Goal: Navigation & Orientation: Find specific page/section

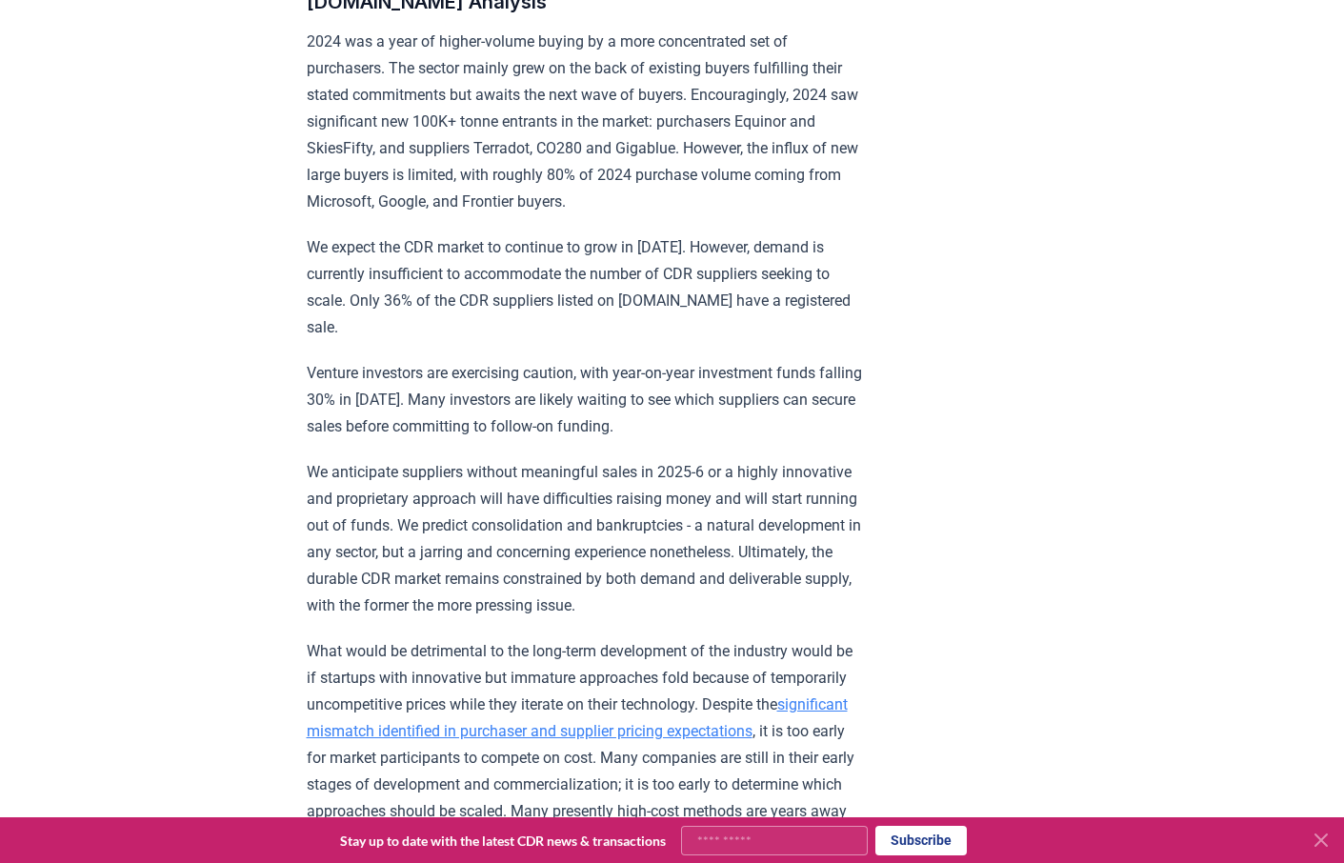
scroll to position [1508, 0]
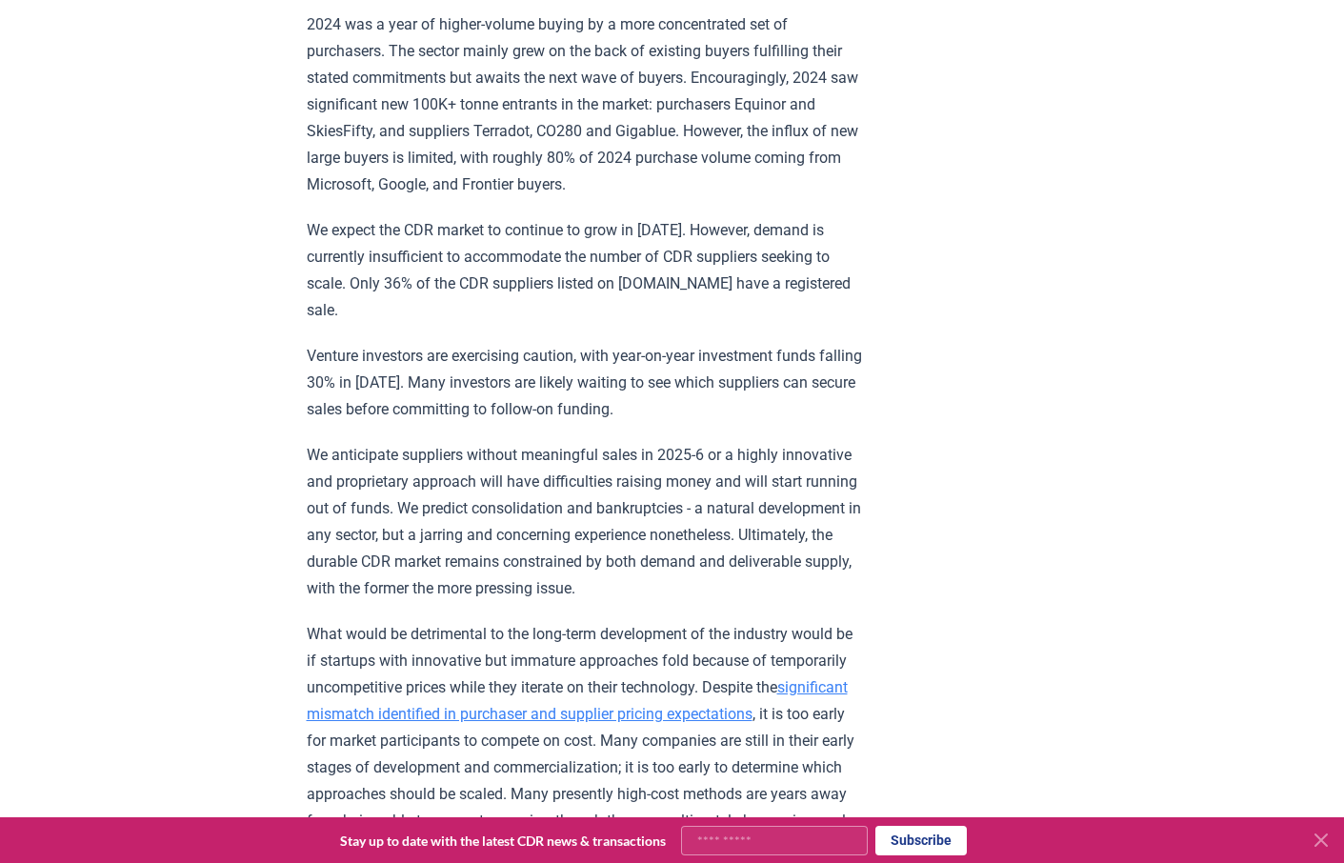
click at [1324, 842] on icon at bounding box center [1320, 839] width 11 height 11
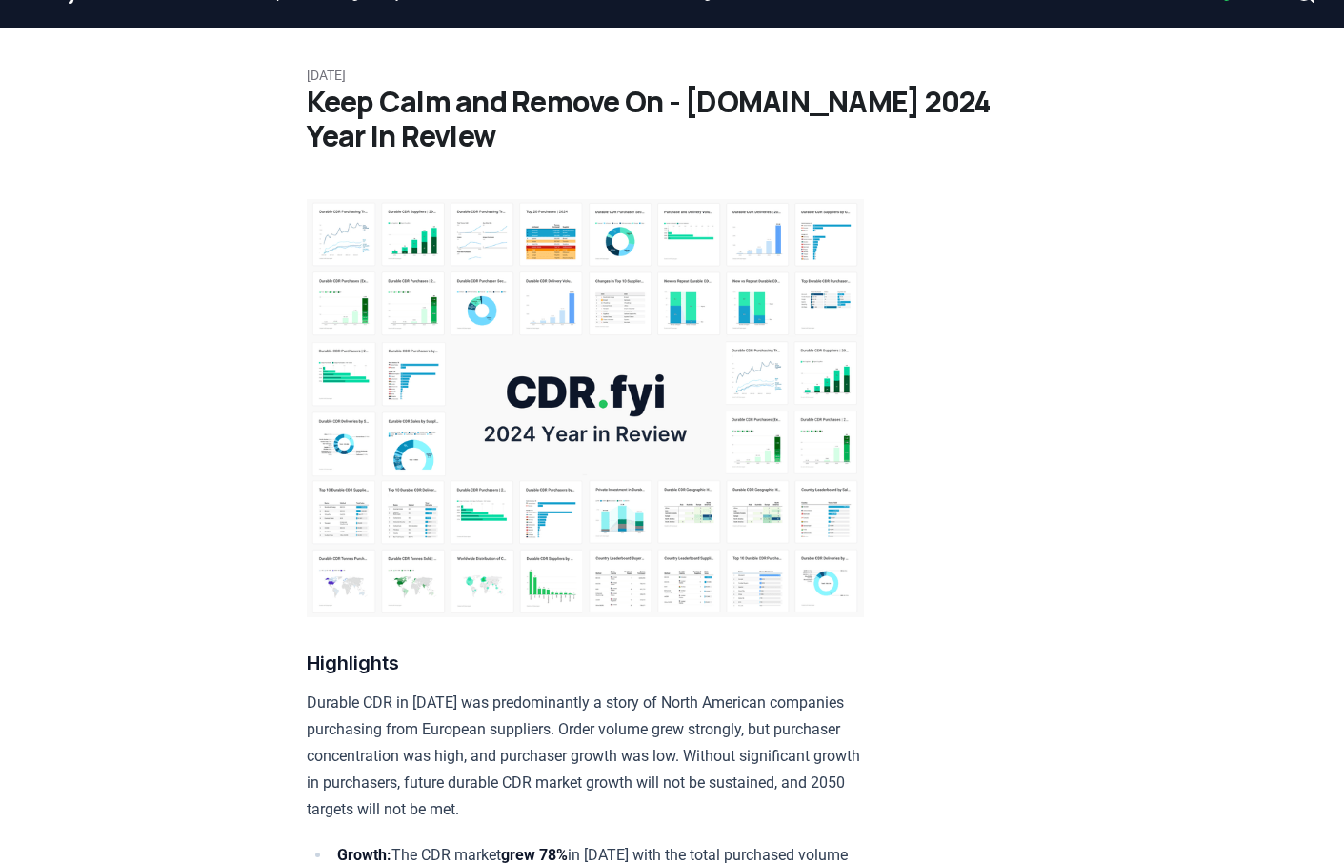
scroll to position [0, 0]
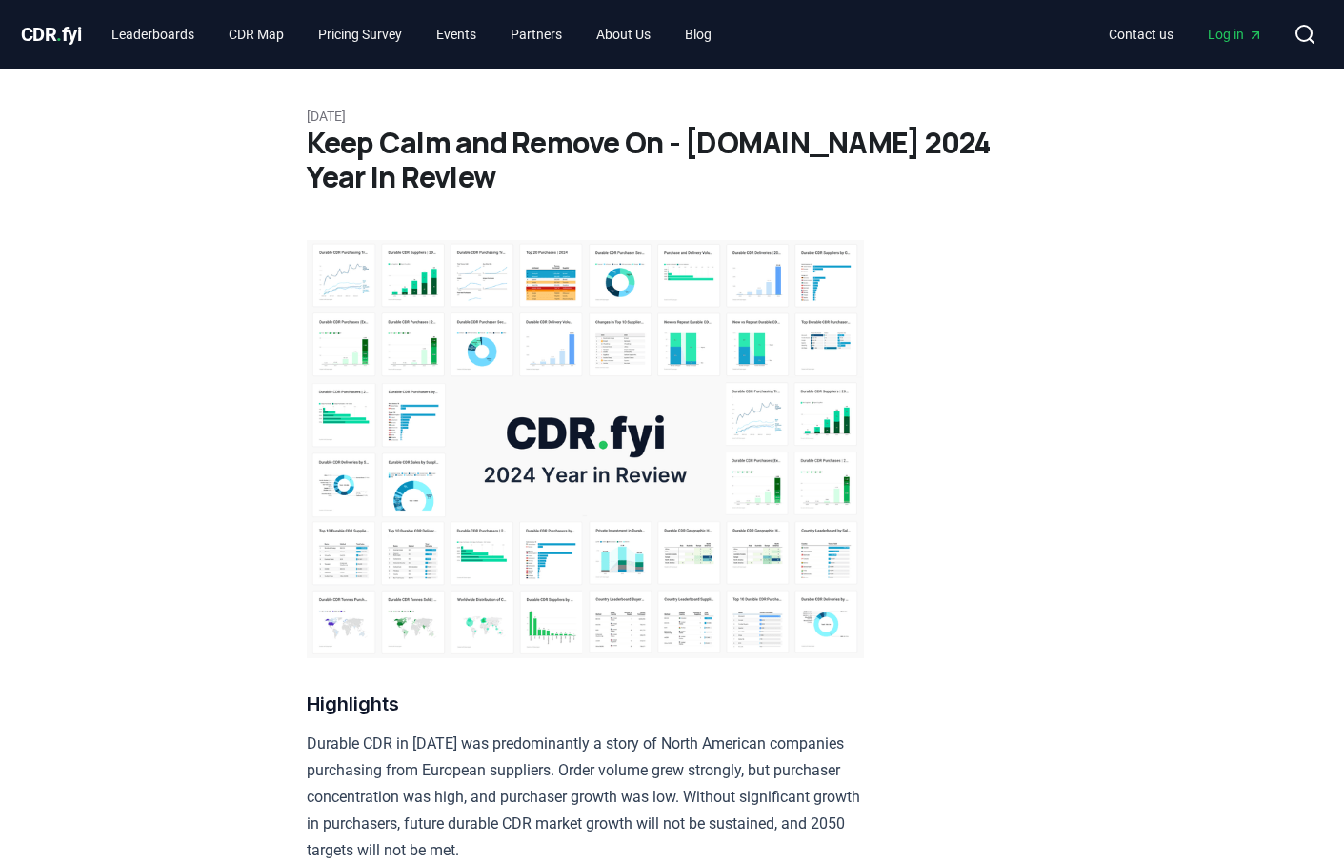
click at [449, 317] on img at bounding box center [585, 449] width 557 height 418
click at [639, 299] on img at bounding box center [585, 449] width 557 height 418
click at [660, 479] on img at bounding box center [585, 449] width 557 height 418
click at [250, 34] on link "CDR Map" at bounding box center [256, 34] width 86 height 34
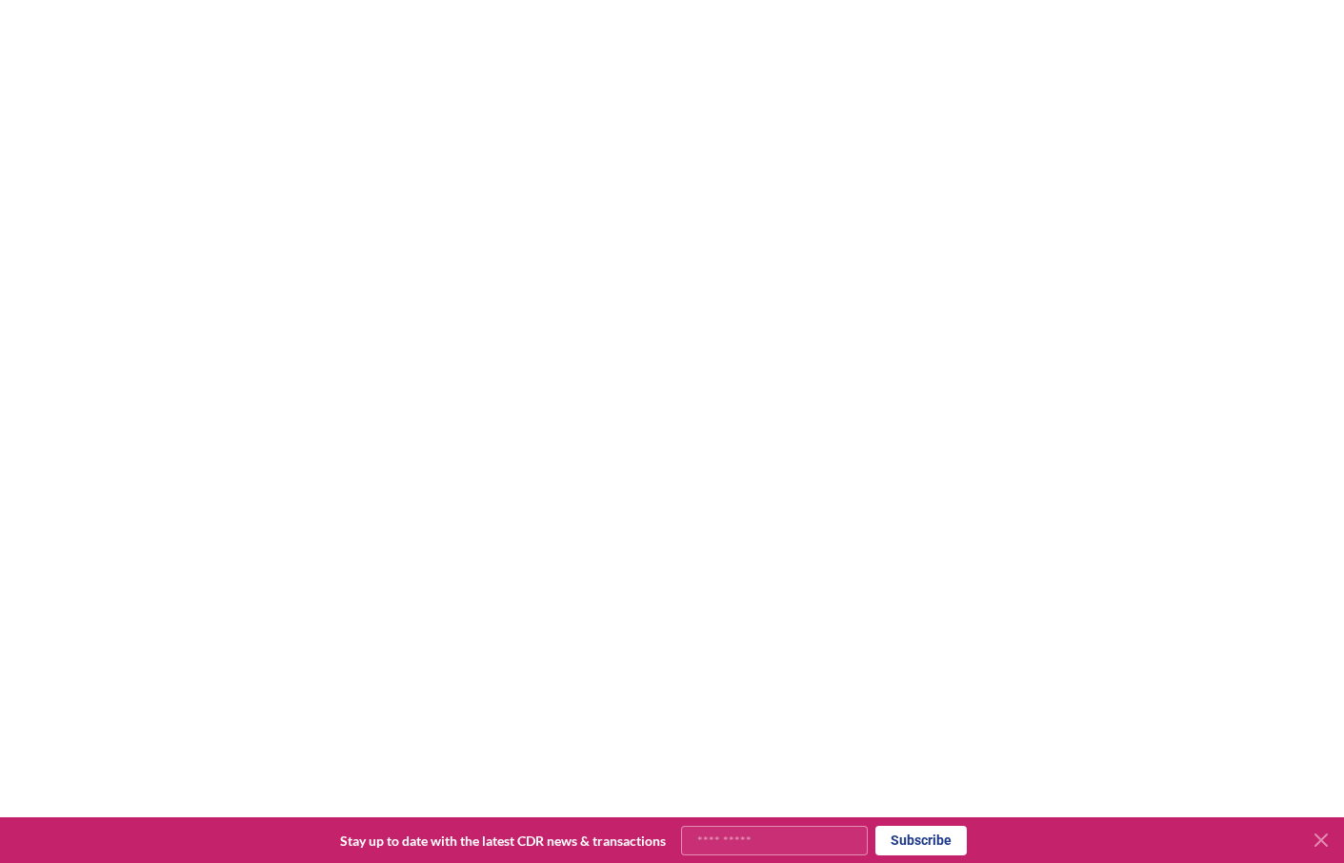
scroll to position [380, 0]
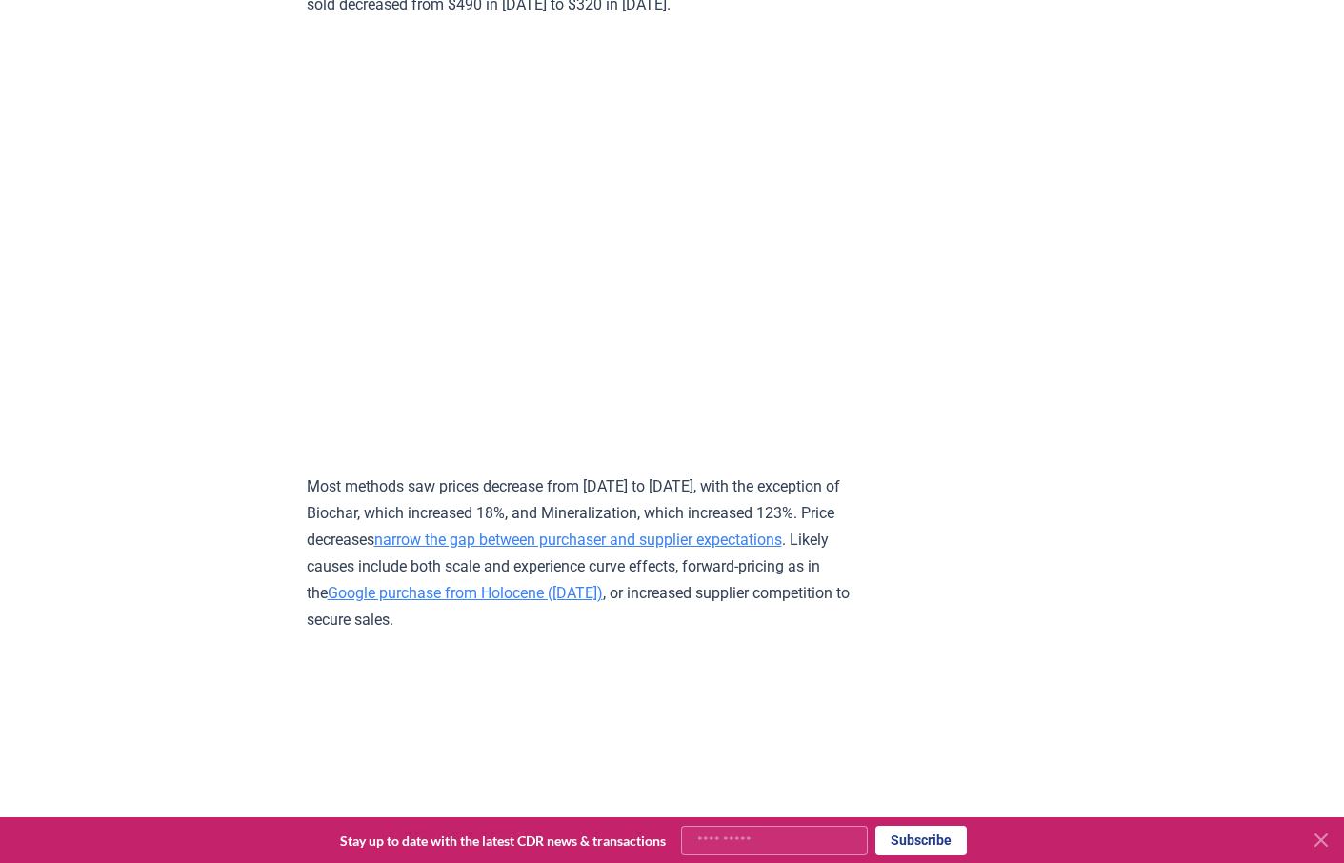
scroll to position [9473, 0]
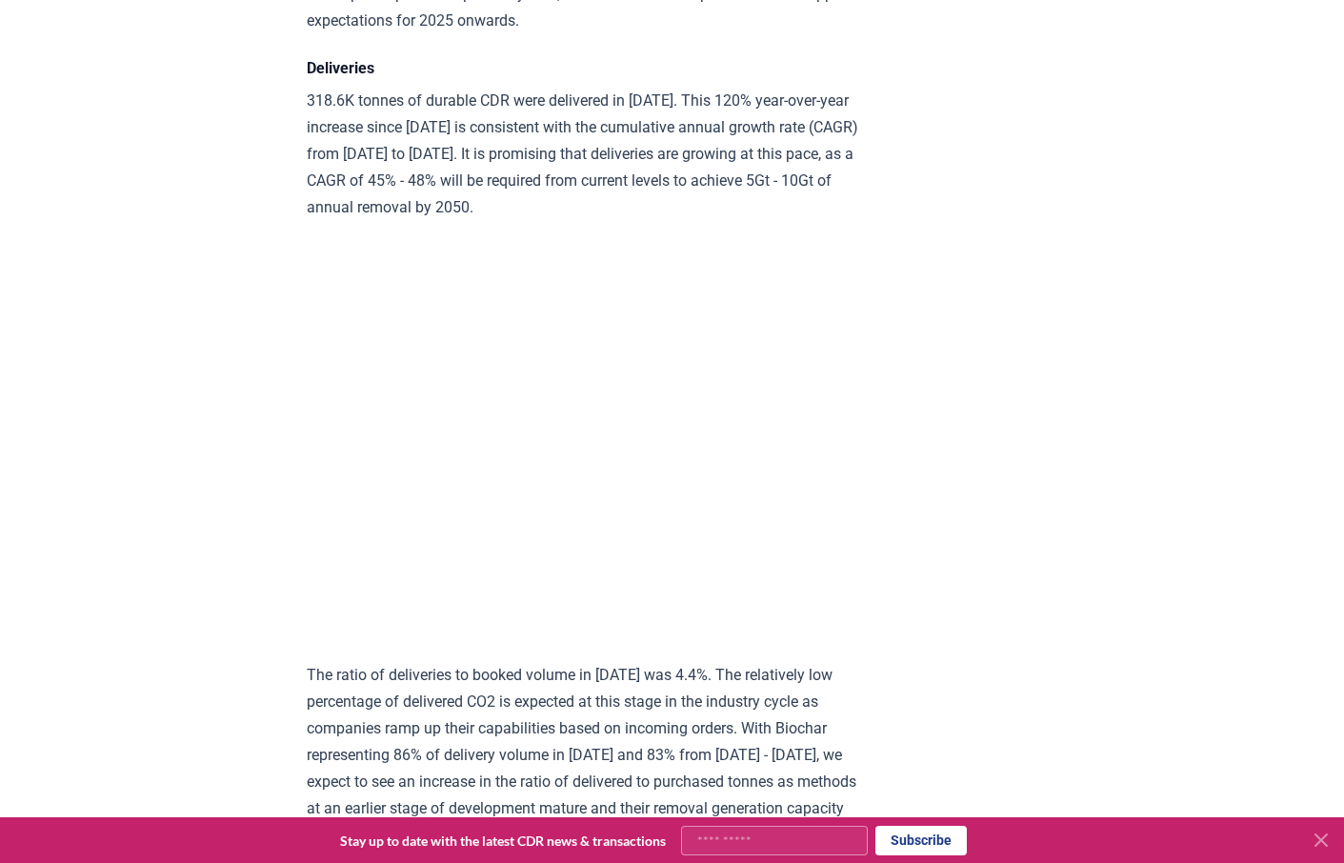
click at [722, 662] on p "The ratio of deliveries to booked volume in [DATE] was 4.4%. The relatively low…" at bounding box center [585, 755] width 557 height 187
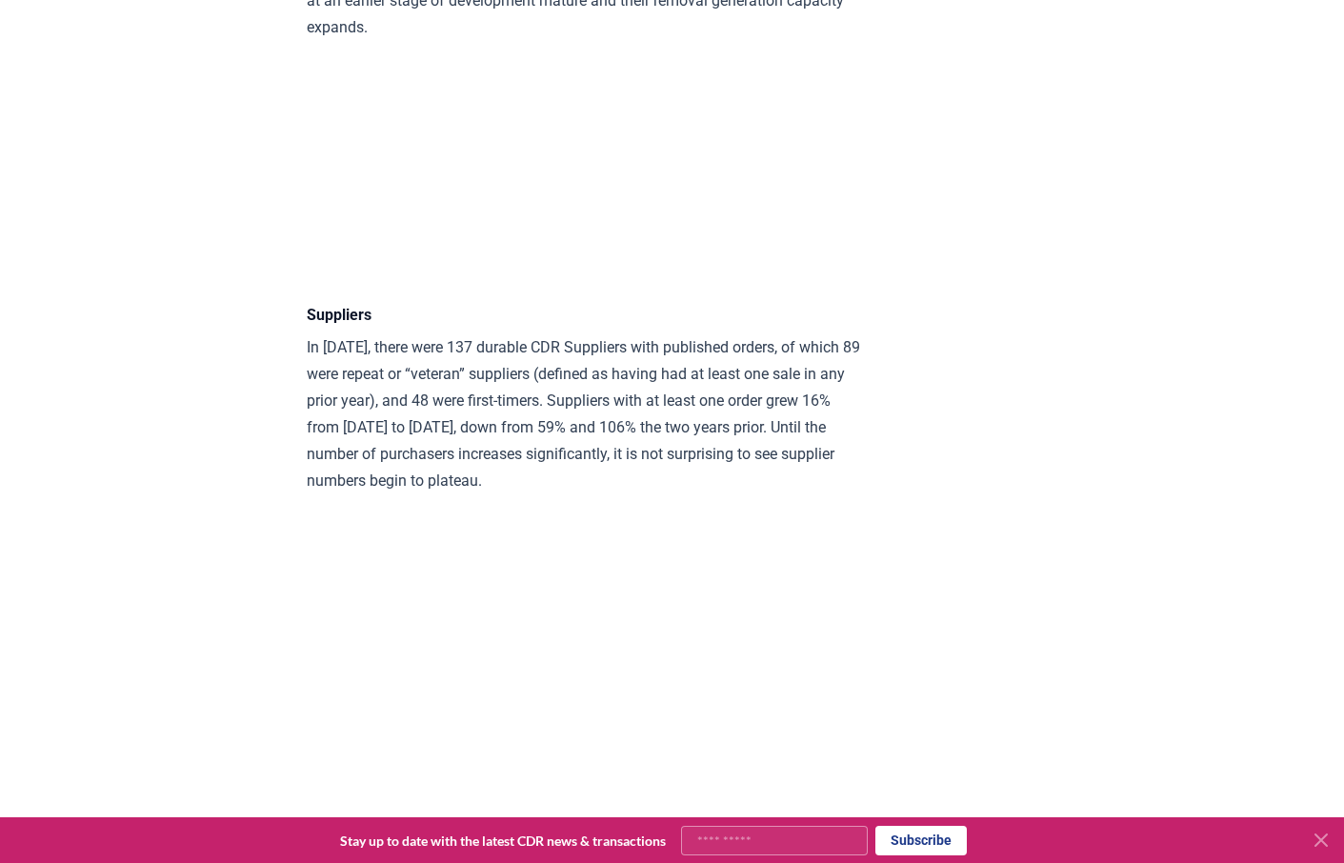
scroll to position [10285, 0]
